Goal: Information Seeking & Learning: Learn about a topic

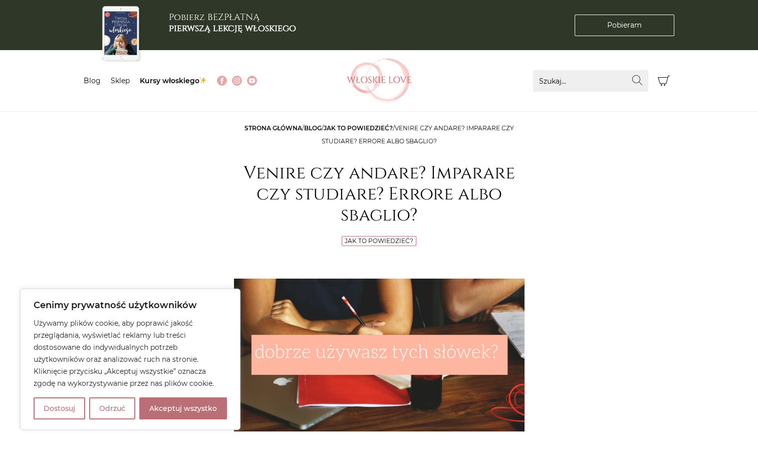
click at [195, 406] on button "Akceptuj wszystko" at bounding box center [183, 408] width 88 height 22
checkbox input "true"
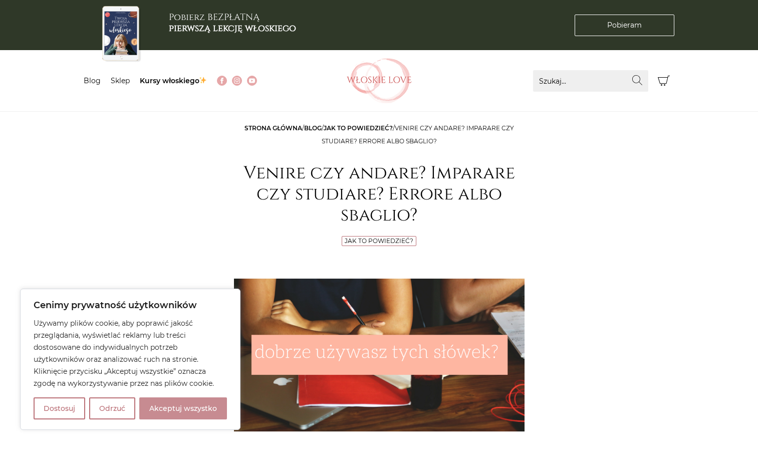
checkbox input "true"
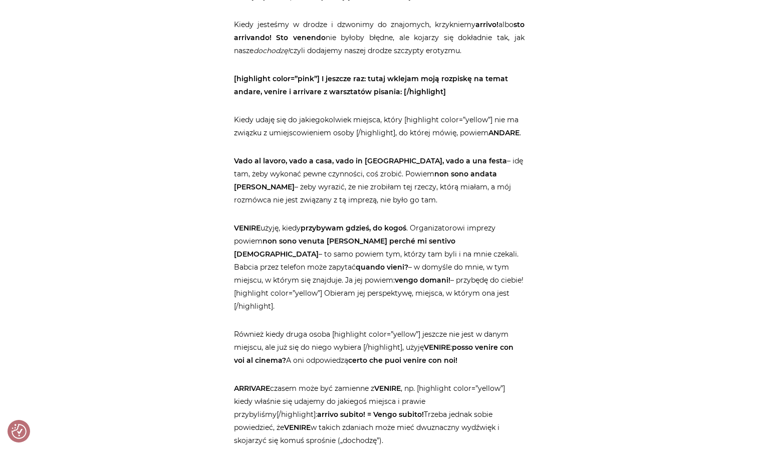
scroll to position [1355, 0]
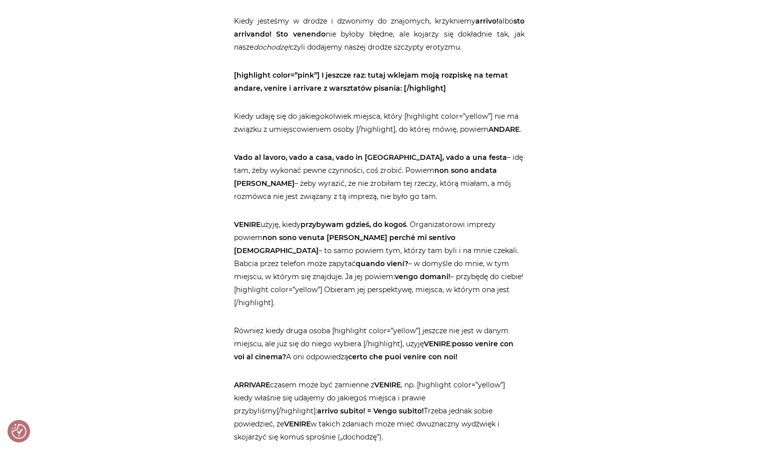
click at [270, 78] on strong "[highlight color=”pink”] I jeszcze raz: tutaj wklejam moją rozpiskę na temat an…" at bounding box center [371, 82] width 274 height 22
click at [319, 90] on strong "[highlight color=”pink”] I jeszcze raz: tutaj wklejam moją rozpiskę na temat an…" at bounding box center [371, 82] width 274 height 22
click at [603, 144] on div "Strona główna / Blog / Jak to powiedzieć? / Venire czy andare? Imparare czy stu…" at bounding box center [379, 153] width 601 height 2775
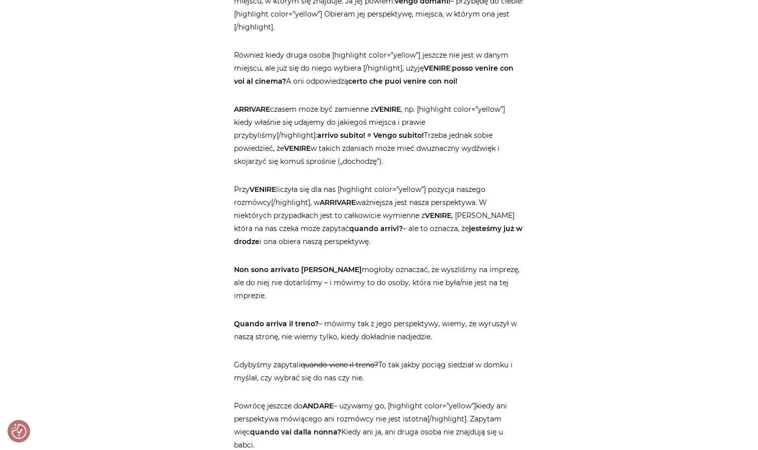
scroll to position [1635, 0]
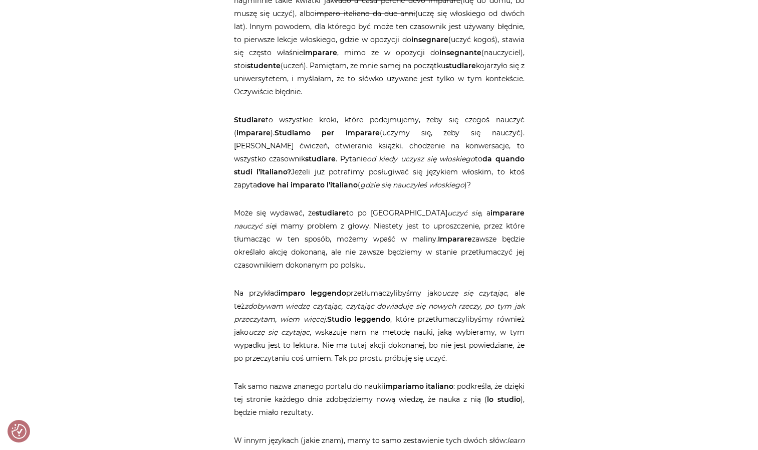
scroll to position [0, 0]
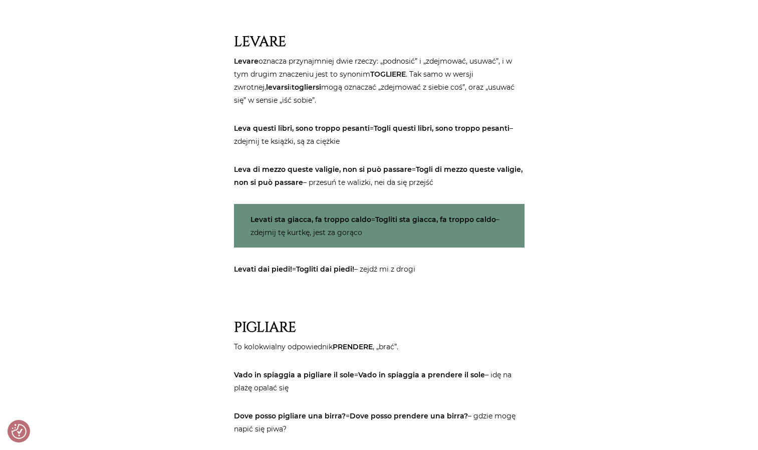
scroll to position [1067, 0]
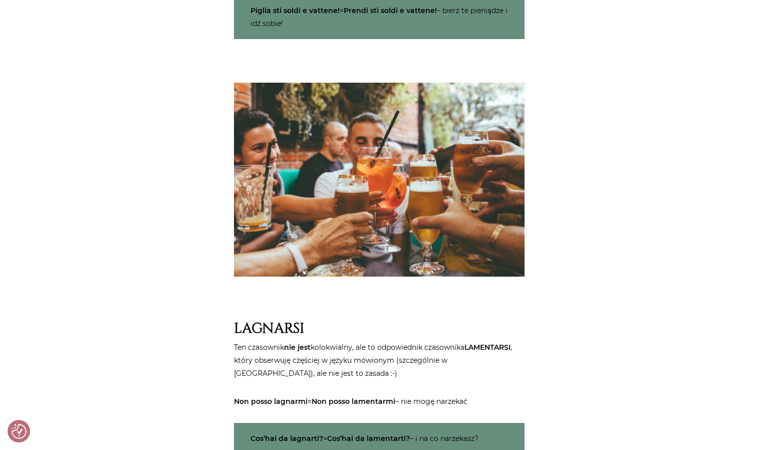
scroll to position [0, 0]
